Goal: Entertainment & Leisure: Consume media (video, audio)

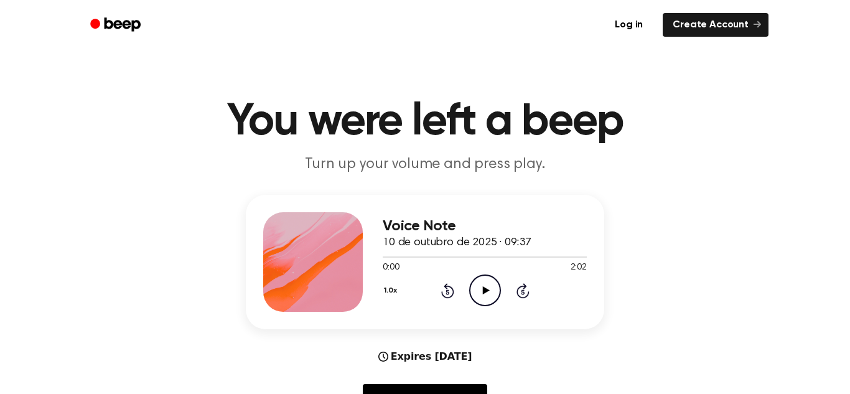
click at [494, 293] on icon "Play Audio" at bounding box center [485, 290] width 32 height 32
click at [494, 293] on icon "Pause Audio" at bounding box center [485, 290] width 32 height 32
click at [496, 294] on icon "Play Audio" at bounding box center [485, 290] width 32 height 32
click at [483, 294] on icon "Play Audio" at bounding box center [485, 290] width 32 height 32
click at [444, 290] on icon "Rewind 5 seconds" at bounding box center [447, 290] width 14 height 16
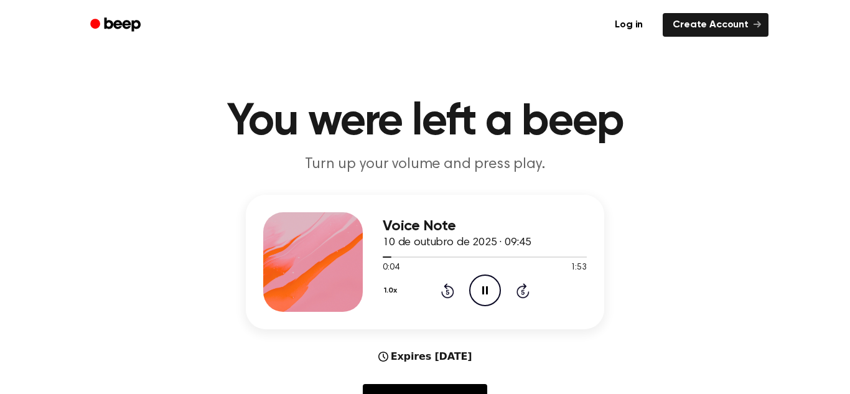
click at [444, 290] on icon "Rewind 5 seconds" at bounding box center [447, 290] width 14 height 16
drag, startPoint x: 460, startPoint y: 258, endPoint x: 437, endPoint y: 256, distance: 22.5
click at [437, 256] on div at bounding box center [485, 256] width 204 height 10
click at [448, 296] on icon "Rewind 5 seconds" at bounding box center [447, 290] width 14 height 16
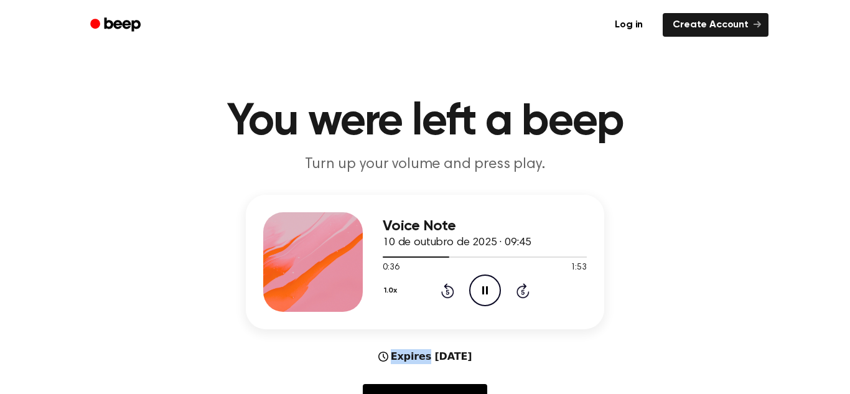
click at [449, 292] on icon "Rewind 5 seconds" at bounding box center [447, 290] width 14 height 16
click at [495, 286] on icon "Play Audio" at bounding box center [485, 290] width 32 height 32
drag, startPoint x: 386, startPoint y: 258, endPoint x: 397, endPoint y: 257, distance: 11.2
click at [397, 257] on div at bounding box center [485, 256] width 204 height 10
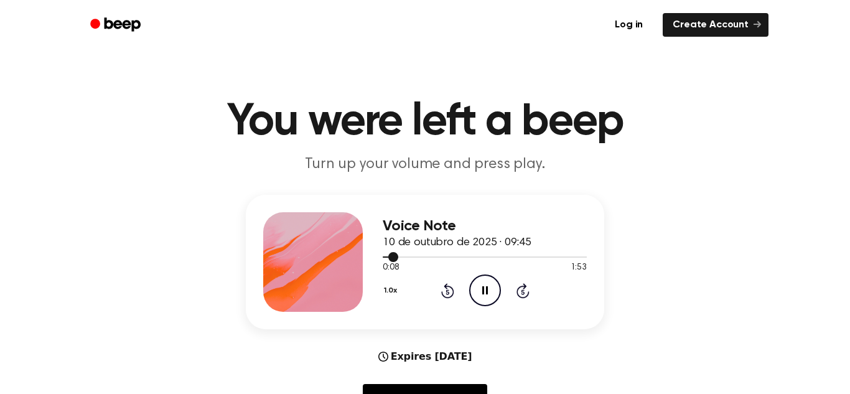
drag, startPoint x: 394, startPoint y: 257, endPoint x: 405, endPoint y: 257, distance: 10.6
click at [405, 257] on div at bounding box center [485, 256] width 204 height 10
click at [482, 295] on icon "Pause Audio" at bounding box center [485, 290] width 32 height 32
